Goal: Task Accomplishment & Management: Manage account settings

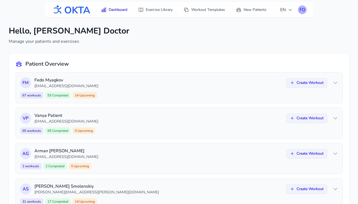
click at [304, 10] on div "FD" at bounding box center [302, 9] width 9 height 9
click at [279, 29] on link "Logout" at bounding box center [275, 32] width 61 height 10
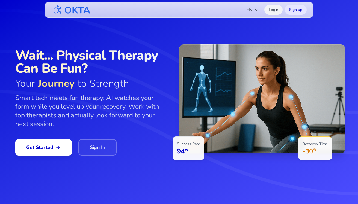
click at [275, 8] on link "Login" at bounding box center [273, 10] width 18 height 10
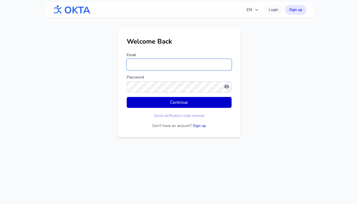
click at [137, 64] on input "Email" at bounding box center [179, 64] width 105 height 11
type input "**********"
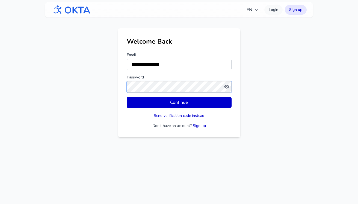
click at [127, 97] on button "Continue" at bounding box center [179, 102] width 105 height 11
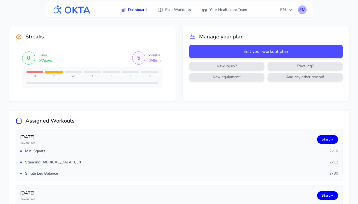
click at [302, 9] on div "FM" at bounding box center [302, 9] width 9 height 9
click at [268, 29] on link "Logout" at bounding box center [275, 32] width 61 height 10
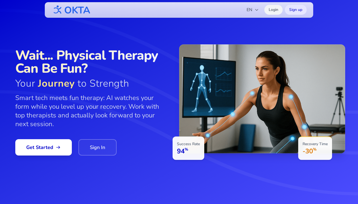
click at [271, 10] on link "Login" at bounding box center [273, 10] width 18 height 10
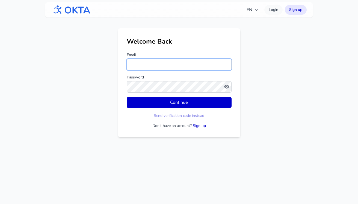
click at [157, 65] on input "Email" at bounding box center [179, 64] width 105 height 11
paste input "**********"
type input "**********"
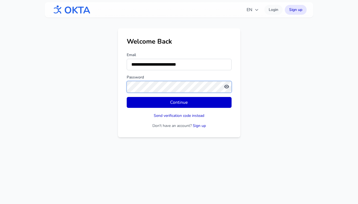
click at [127, 97] on button "Continue" at bounding box center [179, 102] width 105 height 11
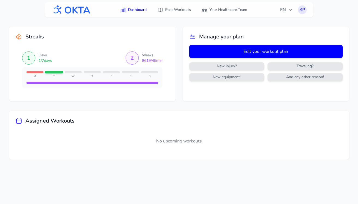
click at [254, 51] on button "Edit your workout plan" at bounding box center [265, 51] width 153 height 13
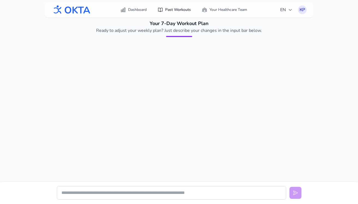
click at [177, 9] on link "Past Workouts" at bounding box center [174, 10] width 40 height 10
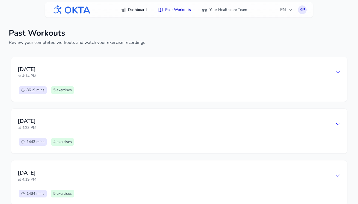
click at [135, 9] on link "Dashboard" at bounding box center [133, 10] width 33 height 10
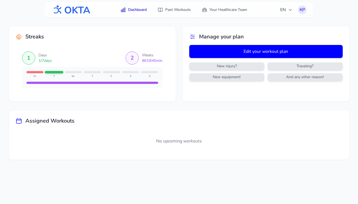
click at [242, 54] on button "Edit your workout plan" at bounding box center [265, 51] width 153 height 13
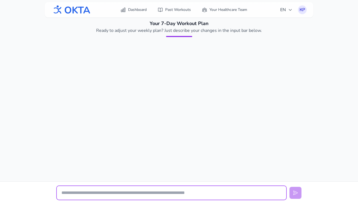
click at [154, 193] on input "text" at bounding box center [171, 193] width 229 height 14
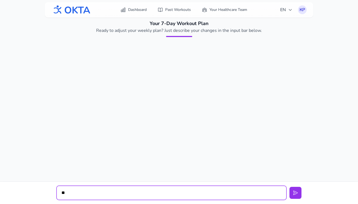
type input "*"
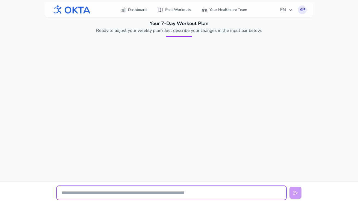
click at [95, 190] on input "text" at bounding box center [171, 193] width 229 height 14
paste input "**********"
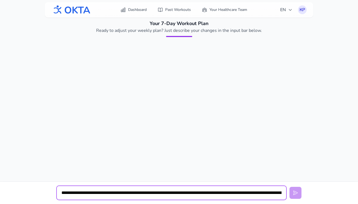
scroll to position [0, 172]
type input "**********"
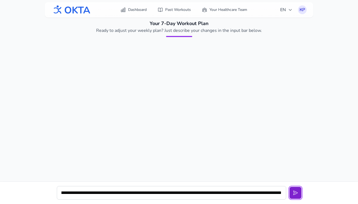
scroll to position [0, 0]
click at [295, 193] on icon at bounding box center [294, 192] width 5 height 5
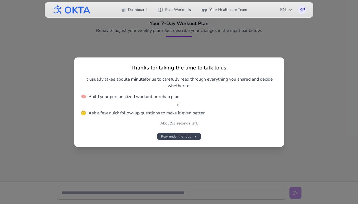
click at [190, 136] on span "Peek under the hood" at bounding box center [176, 136] width 30 height 4
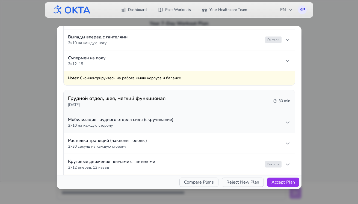
scroll to position [641, 0]
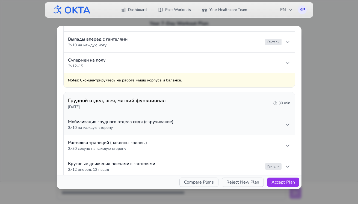
click at [193, 128] on summary "Мобилизация грудного отдела сидя (скручивание) 3 × 10 на каждую сторону" at bounding box center [179, 124] width 231 height 21
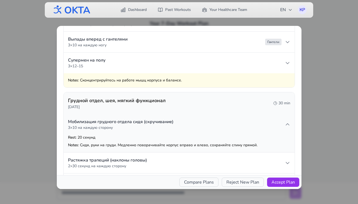
click at [193, 128] on summary "Мобилизация грудного отдела сидя (скручивание) 3 × 10 на каждую сторону" at bounding box center [179, 124] width 231 height 21
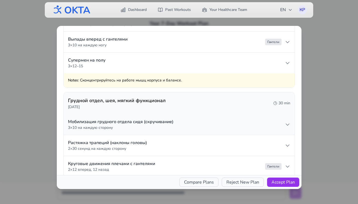
click at [193, 128] on summary "Мобилизация грудного отдела сидя (скручивание) 3 × 10 на каждую сторону" at bounding box center [179, 124] width 231 height 21
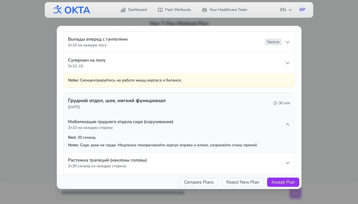
click at [193, 128] on summary "Мобилизация грудного отдела сидя (скручивание) 3 × 10 на каждую сторону" at bounding box center [179, 124] width 231 height 21
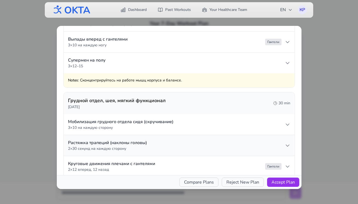
click at [189, 144] on summary "Растяжка трапеций (наклоны головы) 2 × 30 секунд на каждую сторону" at bounding box center [179, 145] width 231 height 21
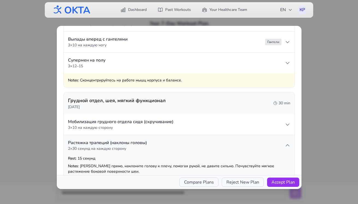
click at [189, 144] on summary "Растяжка трапеций (наклоны головы) 2 × 30 секунд на каждую сторону" at bounding box center [179, 145] width 231 height 21
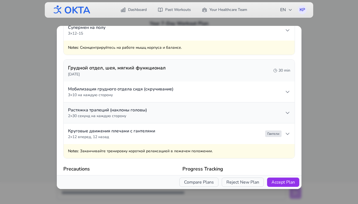
scroll to position [678, 0]
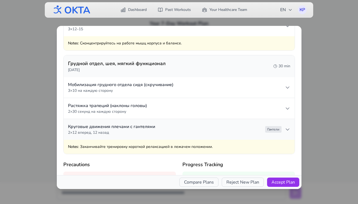
click at [187, 135] on summary "Круговые движения плечами с гантелями 2 × 12 вперед, 12 назад Гантели" at bounding box center [179, 129] width 231 height 21
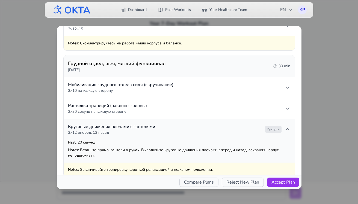
click at [187, 135] on summary "Круговые движения плечами с гантелями 2 × 12 вперед, 12 назад Гантели" at bounding box center [179, 129] width 231 height 21
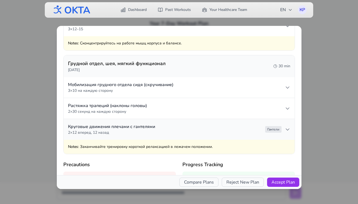
click at [187, 135] on summary "Круговые движения плечами с гантелями 2 × 12 вперед, 12 назад Гантели" at bounding box center [179, 129] width 231 height 21
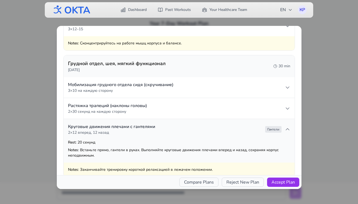
click at [185, 131] on summary "Круговые движения плечами с гантелями 2 × 12 вперед, 12 назад Гантели" at bounding box center [179, 129] width 231 height 21
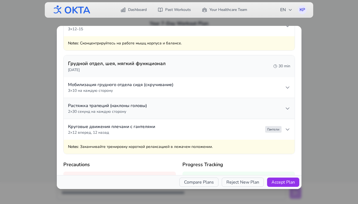
click at [179, 109] on summary "Растяжка трапеций (наклоны головы) 2 × 30 секунд на каждую сторону" at bounding box center [179, 108] width 231 height 21
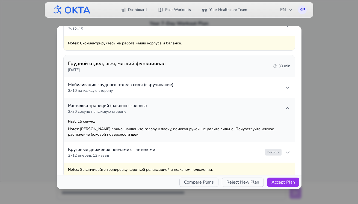
click at [179, 109] on summary "Растяжка трапеций (наклоны головы) 2 × 30 секунд на каждую сторону" at bounding box center [179, 108] width 231 height 21
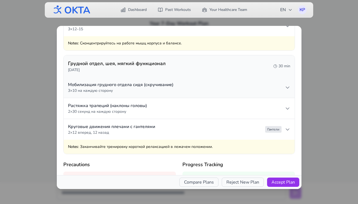
click at [177, 90] on summary "Мобилизация грудного отдела сидя (скручивание) 3 × 10 на каждую сторону" at bounding box center [179, 87] width 231 height 21
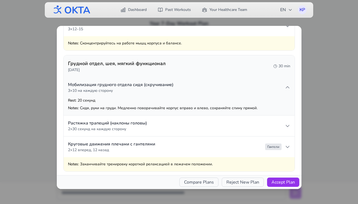
click at [190, 85] on summary "Мобилизация грудного отдела сидя (скручивание) 3 × 10 на каждую сторону" at bounding box center [179, 87] width 231 height 21
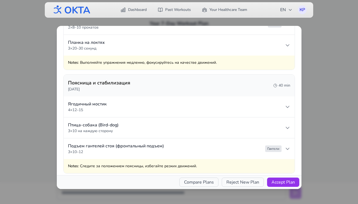
scroll to position [168, 0]
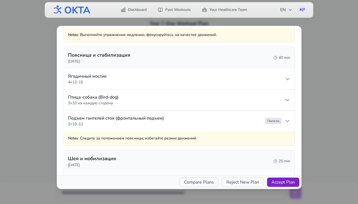
click at [279, 182] on button "Accept Plan" at bounding box center [283, 182] width 32 height 9
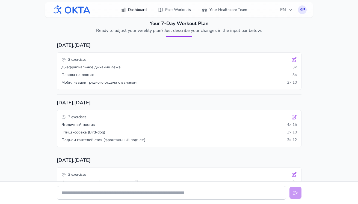
click at [137, 9] on link "Dashboard" at bounding box center [133, 10] width 33 height 10
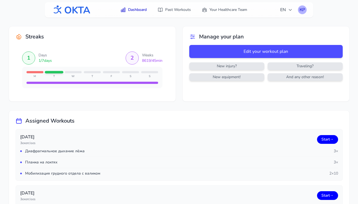
click at [302, 9] on div "КР" at bounding box center [302, 9] width 9 height 9
click at [283, 29] on link "Logout" at bounding box center [275, 32] width 61 height 10
